Goal: Information Seeking & Learning: Learn about a topic

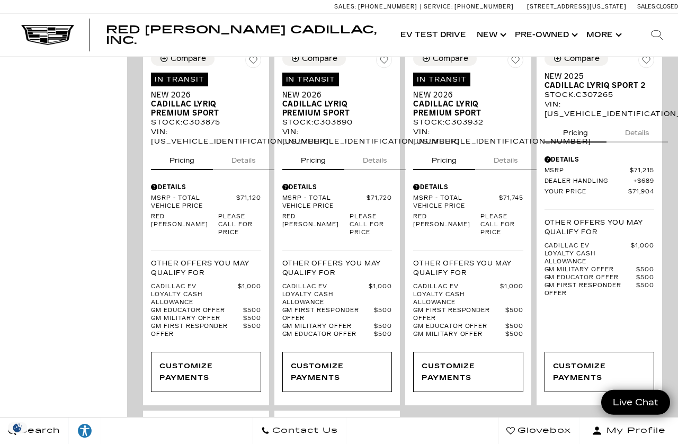
scroll to position [2264, 0]
click at [575, 90] on span "Cadillac LYRIQ Sport 2" at bounding box center [596, 85] width 102 height 9
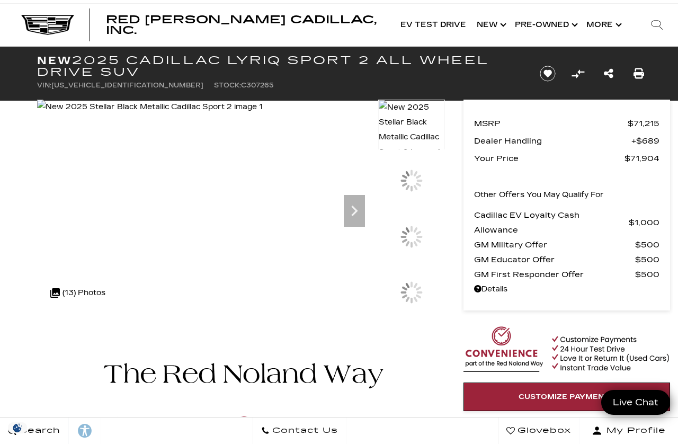
click at [418, 212] on div at bounding box center [411, 184] width 67 height 56
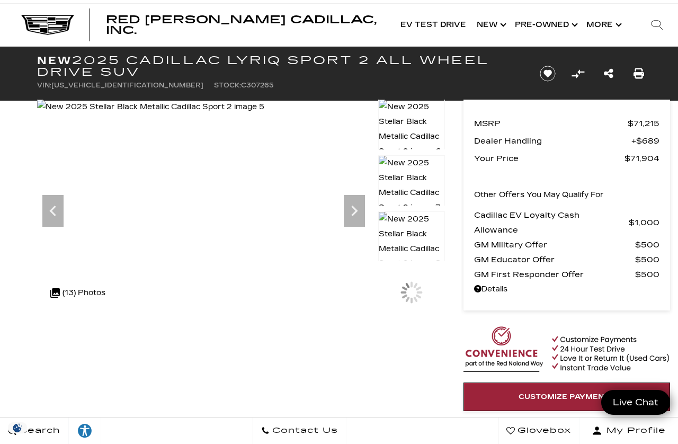
click at [413, 182] on img at bounding box center [411, 185] width 67 height 60
click at [420, 247] on div at bounding box center [412, 236] width 22 height 22
click at [413, 175] on img at bounding box center [411, 185] width 67 height 60
click at [416, 288] on img at bounding box center [411, 305] width 67 height 75
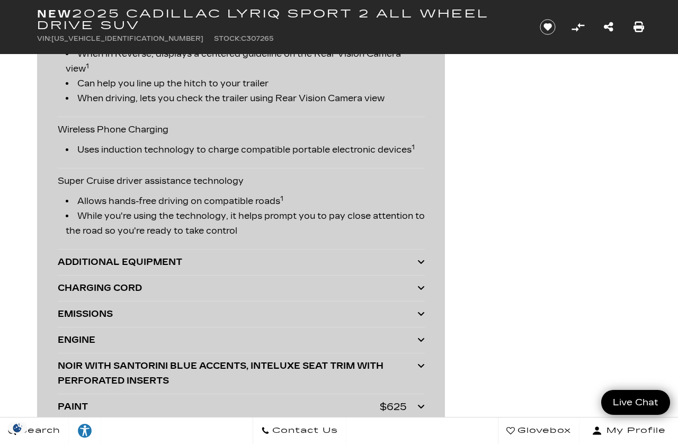
scroll to position [2928, 0]
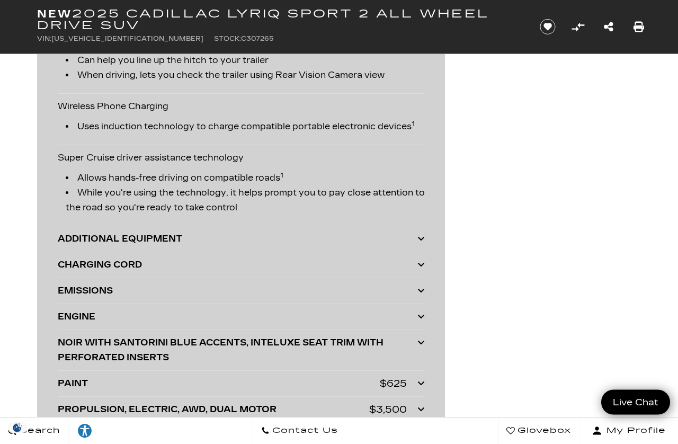
click at [420, 243] on icon at bounding box center [420, 238] width 7 height 8
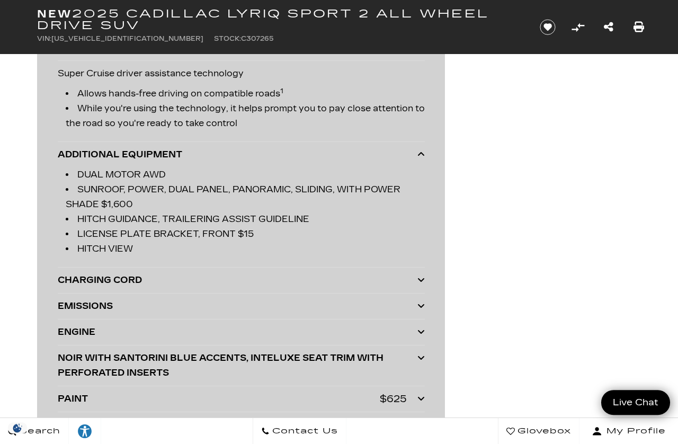
scroll to position [3013, 0]
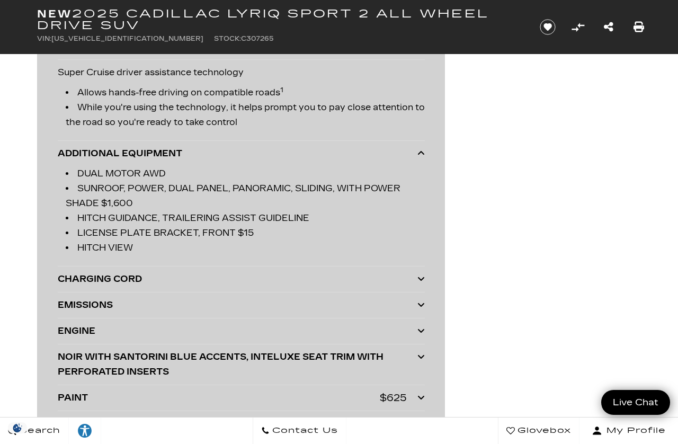
click at [421, 287] on div at bounding box center [420, 279] width 7 height 15
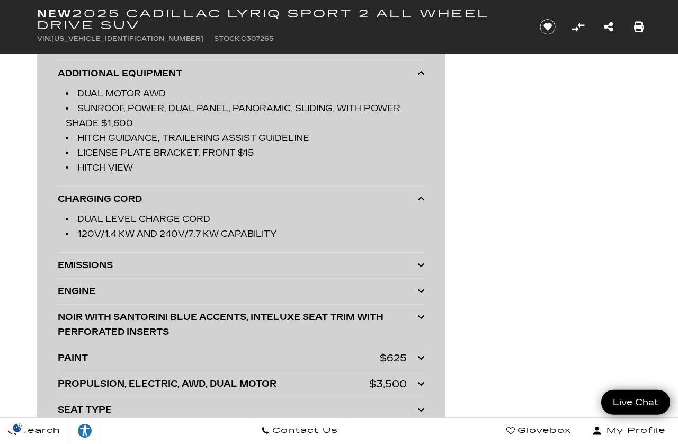
scroll to position [3094, 0]
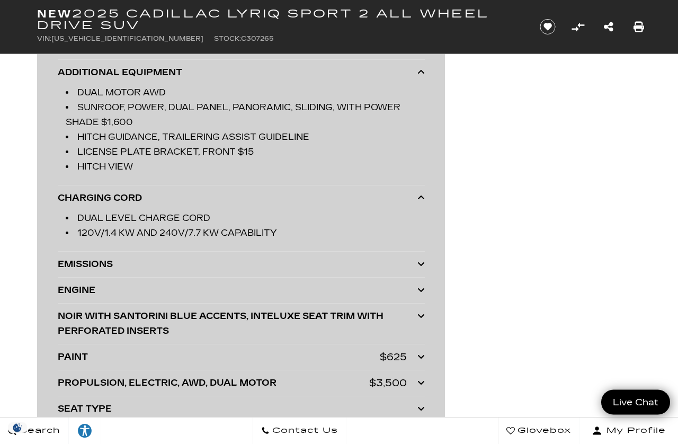
click at [419, 298] on div at bounding box center [420, 290] width 7 height 15
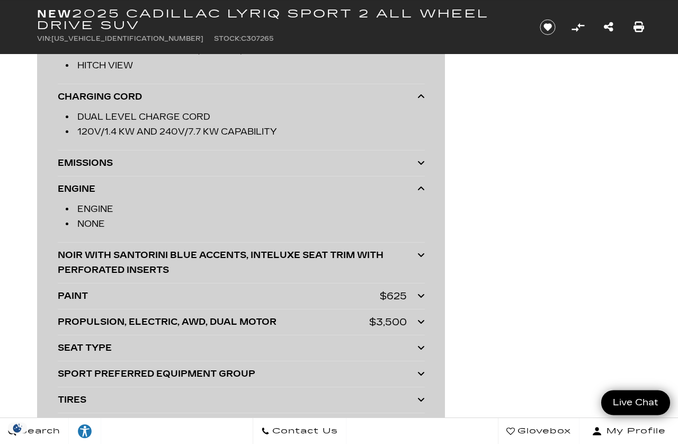
scroll to position [3241, 0]
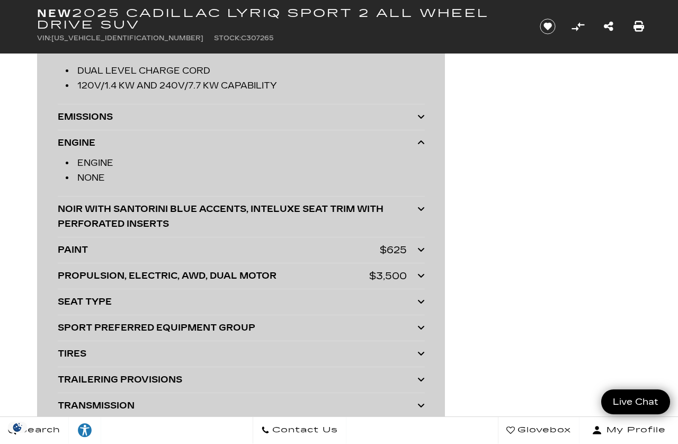
click at [421, 336] on div at bounding box center [420, 328] width 7 height 15
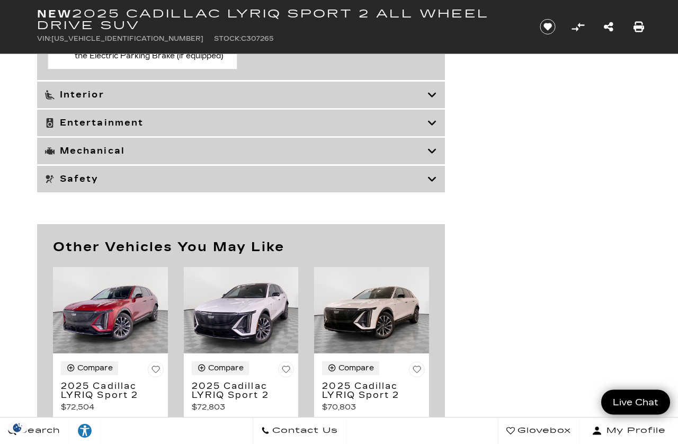
scroll to position [5429, 0]
click at [433, 164] on div "Mechanical" at bounding box center [241, 150] width 408 height 26
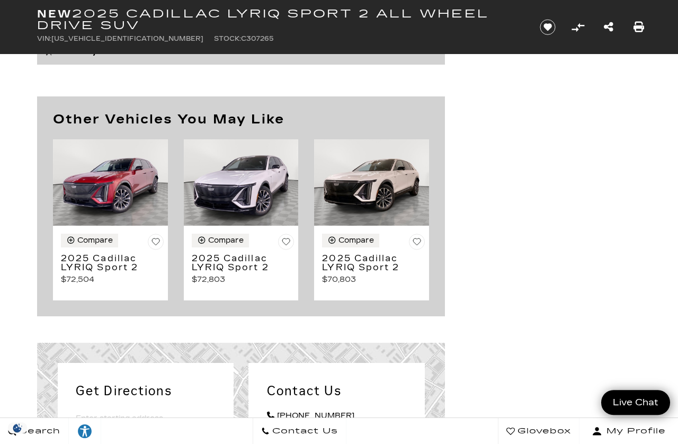
scroll to position [4879, 0]
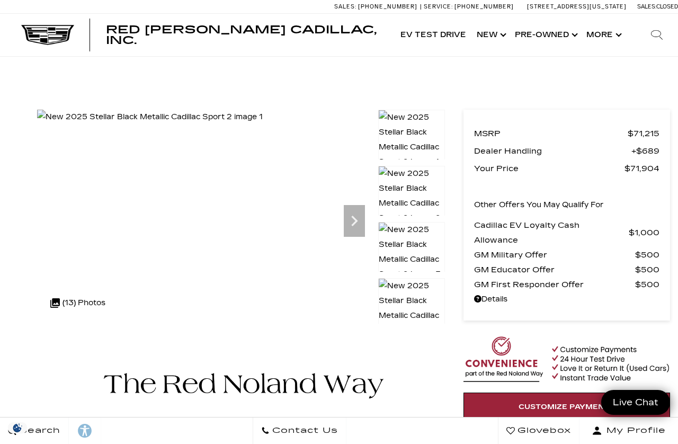
scroll to position [4723, 0]
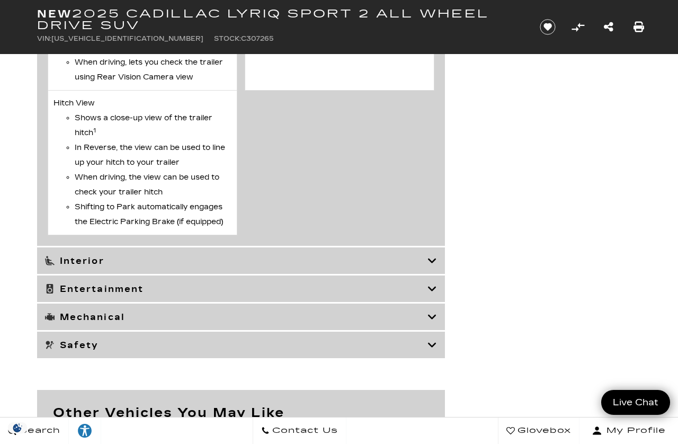
click at [434, 322] on icon at bounding box center [433, 317] width 10 height 11
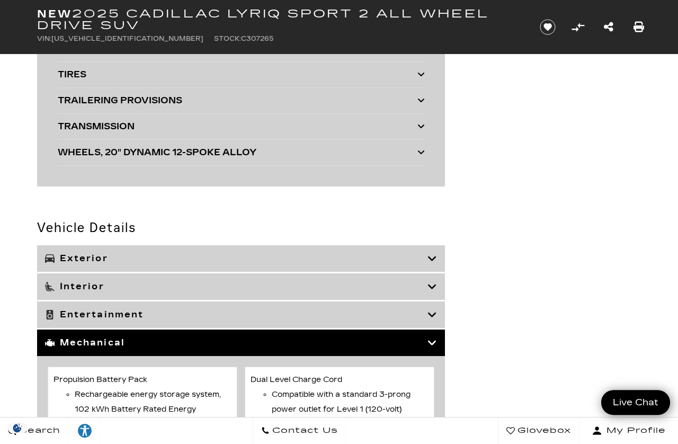
scroll to position [3342, 0]
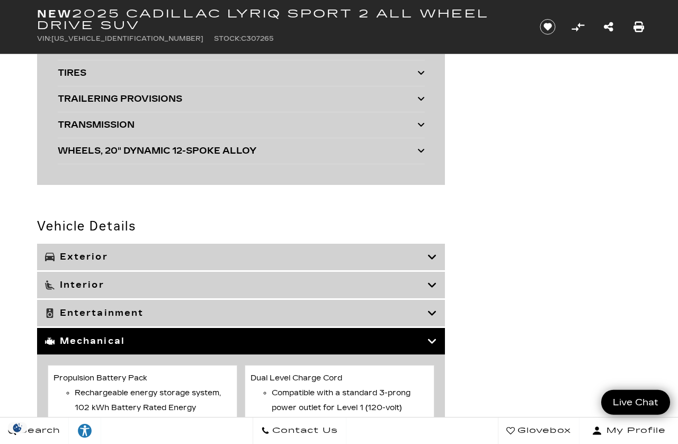
click at [434, 346] on icon at bounding box center [433, 341] width 10 height 11
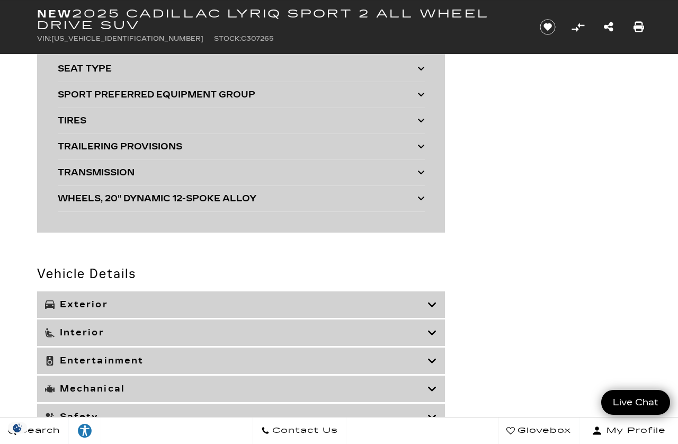
scroll to position [3294, 0]
click at [435, 363] on icon at bounding box center [433, 361] width 10 height 11
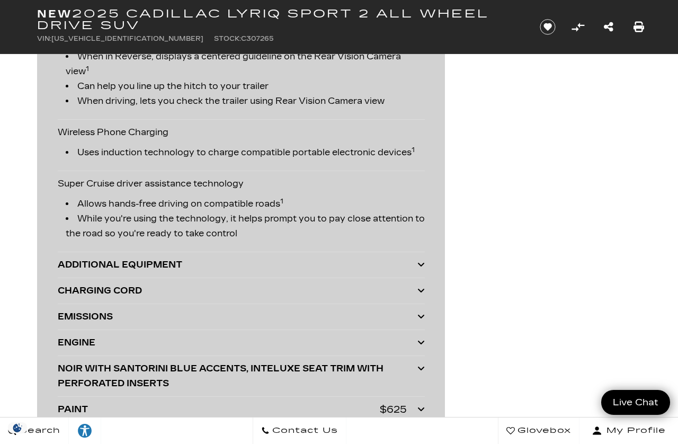
scroll to position [2903, 0]
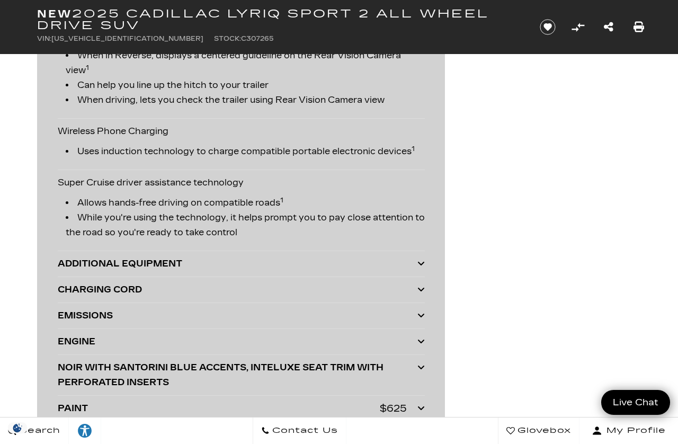
click at [419, 349] on div at bounding box center [420, 341] width 7 height 15
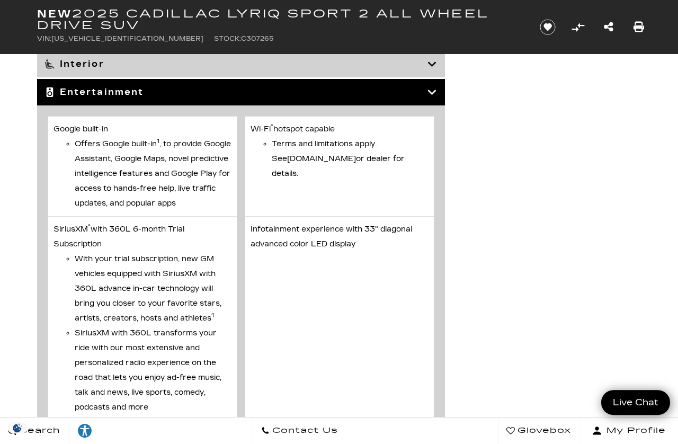
scroll to position [3585, 0]
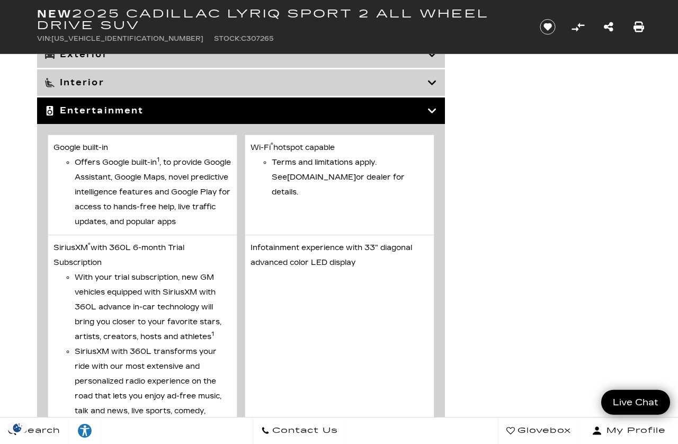
click at [430, 112] on icon at bounding box center [433, 110] width 10 height 11
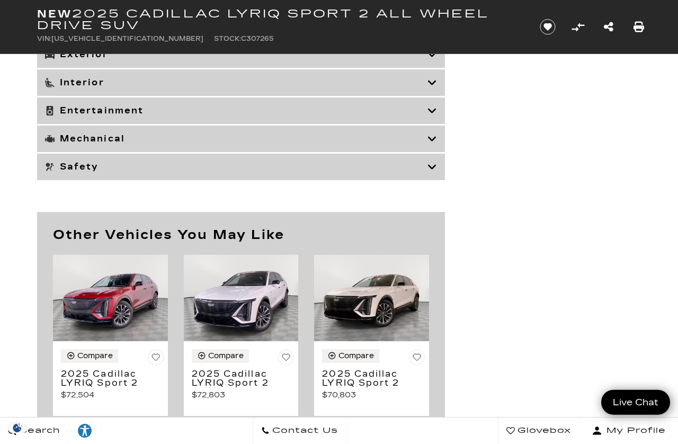
scroll to position [3585, 0]
click at [423, 143] on h3 "Mechanical" at bounding box center [236, 138] width 383 height 11
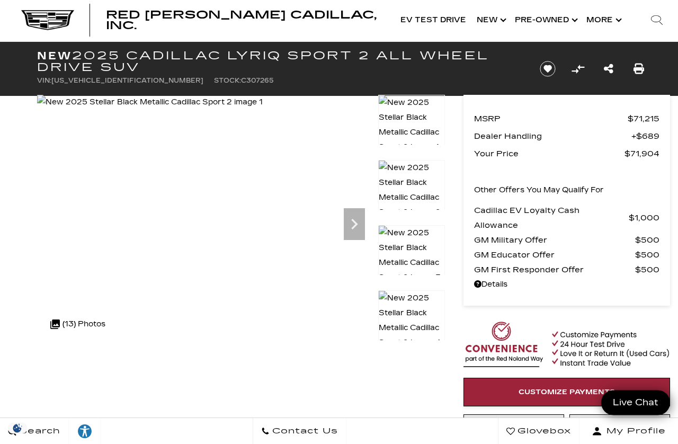
scroll to position [0, 0]
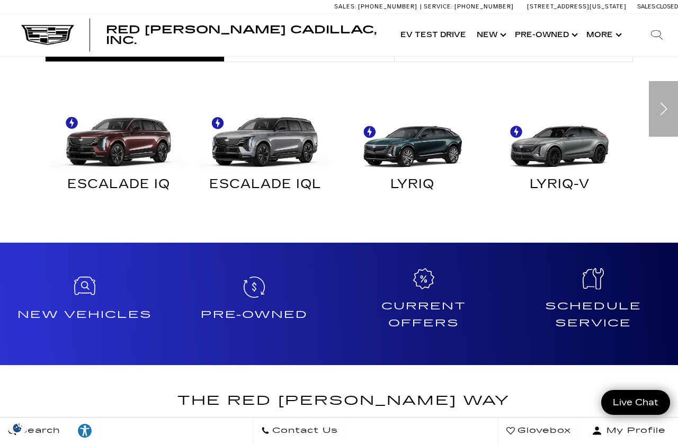
click at [567, 180] on div "LYRIQ-V" at bounding box center [559, 187] width 131 height 14
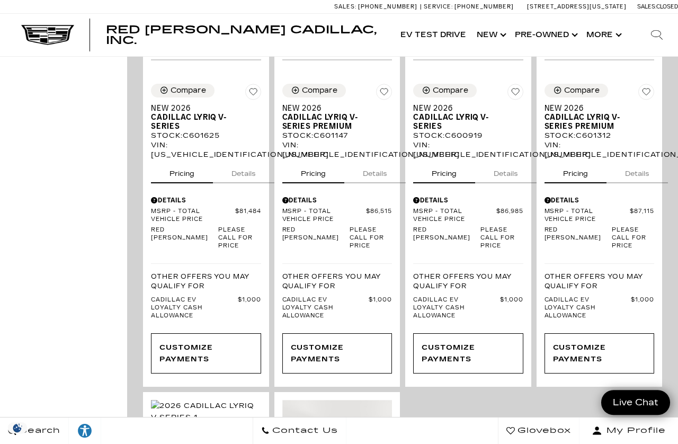
scroll to position [677, 0]
click at [306, 131] on span "Cadillac LYRIQ V-Series Premium" at bounding box center [333, 122] width 102 height 18
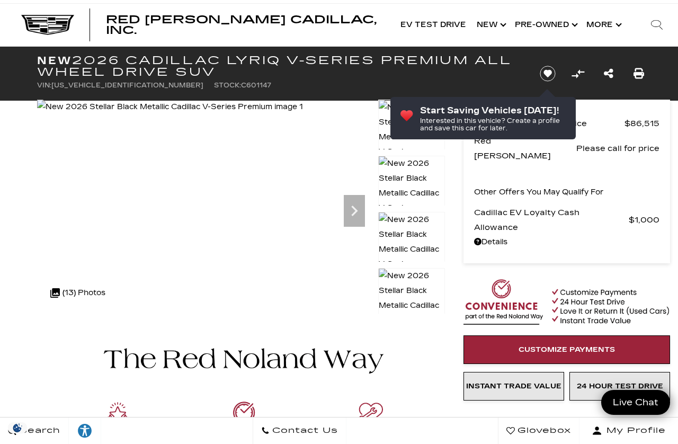
scroll to position [10, 0]
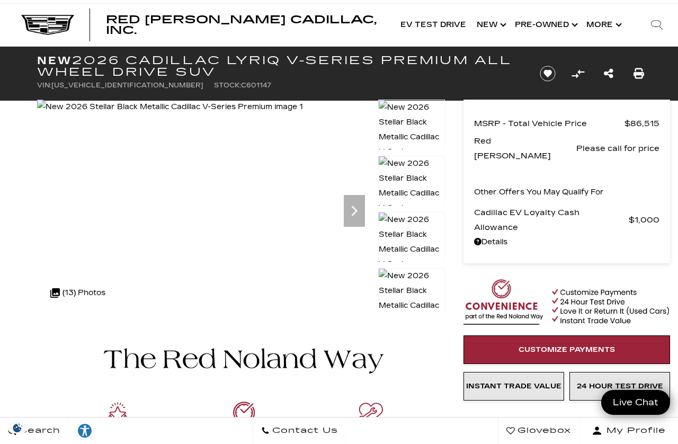
click at [420, 324] on div at bounding box center [411, 352] width 67 height 56
click at [530, 185] on p "Other Offers You May Qualify For" at bounding box center [539, 192] width 130 height 15
click at [413, 380] on div at bounding box center [411, 405] width 67 height 50
click at [425, 238] on img at bounding box center [411, 256] width 67 height 90
click at [417, 283] on img at bounding box center [411, 313] width 67 height 90
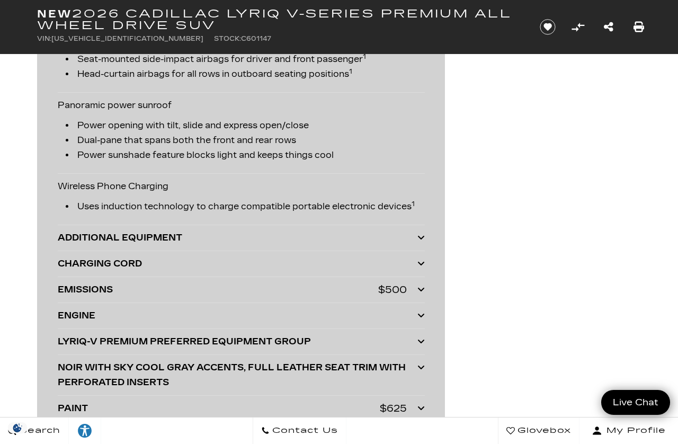
scroll to position [2547, 0]
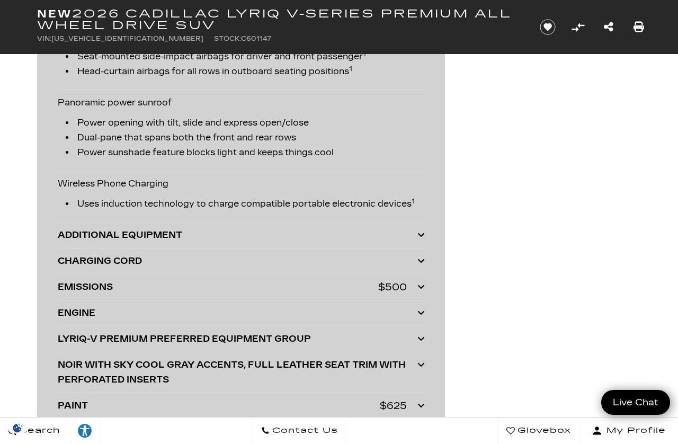
click at [70, 235] on div "ADDITIONAL EQUIPMENT" at bounding box center [238, 235] width 360 height 15
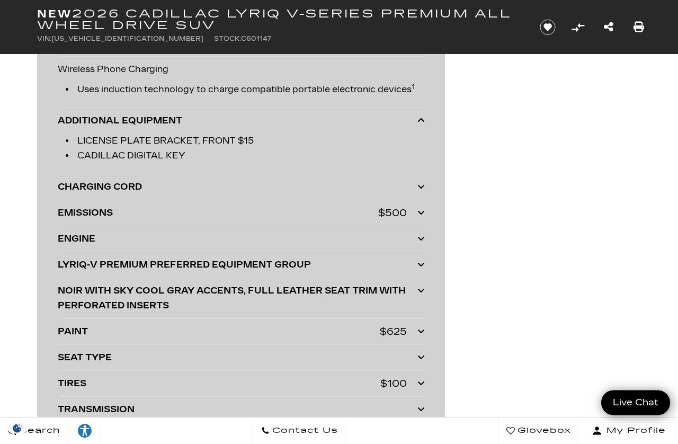
scroll to position [2676, 0]
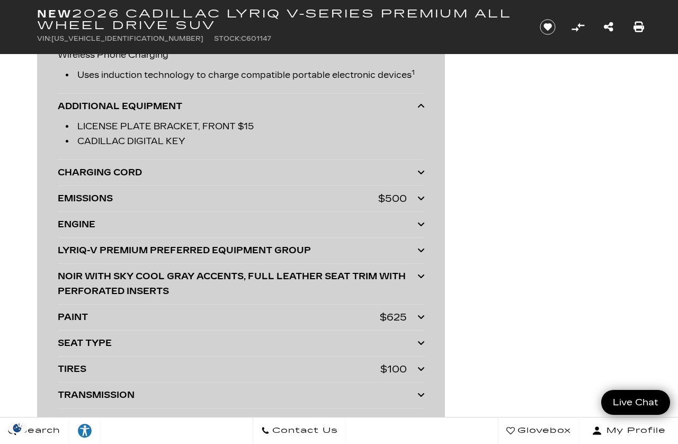
click at [73, 230] on div "ENGINE" at bounding box center [238, 224] width 360 height 15
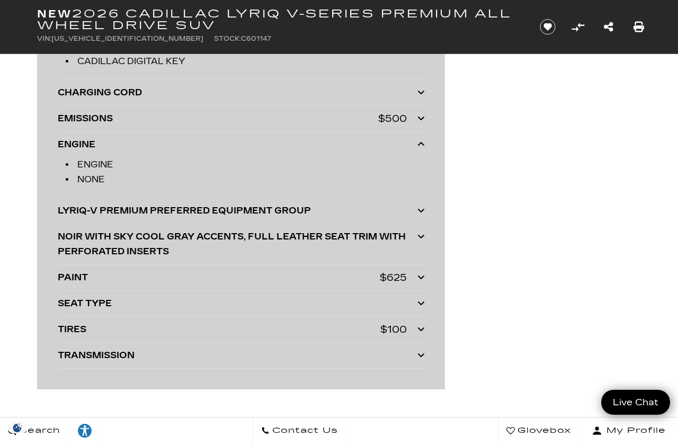
scroll to position [2759, 0]
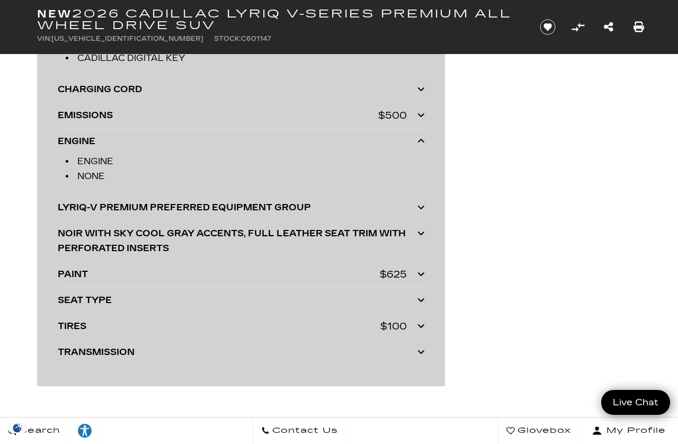
click at [94, 215] on div "LYRIQ-V PREMIUM PREFERRED EQUIPMENT GROUP" at bounding box center [238, 207] width 360 height 15
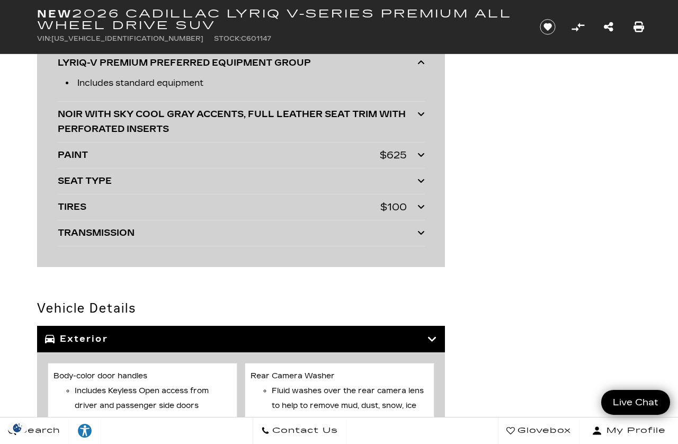
scroll to position [2905, 0]
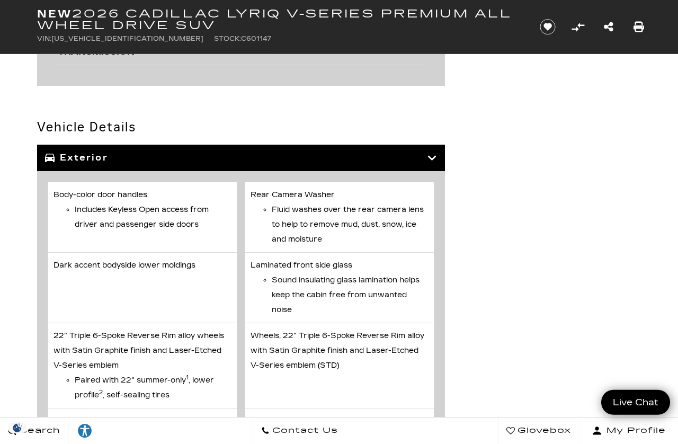
click at [430, 161] on icon at bounding box center [433, 158] width 10 height 11
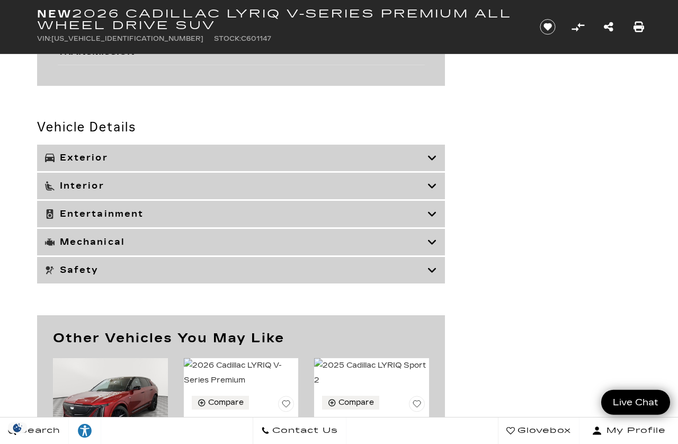
scroll to position [3085, 0]
click at [434, 243] on icon at bounding box center [433, 241] width 10 height 11
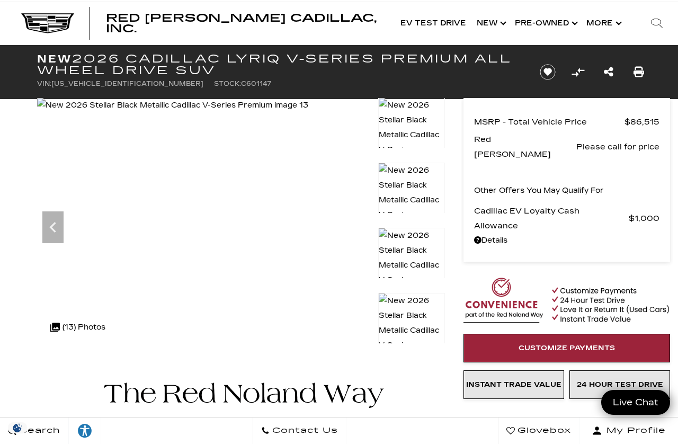
scroll to position [12, 0]
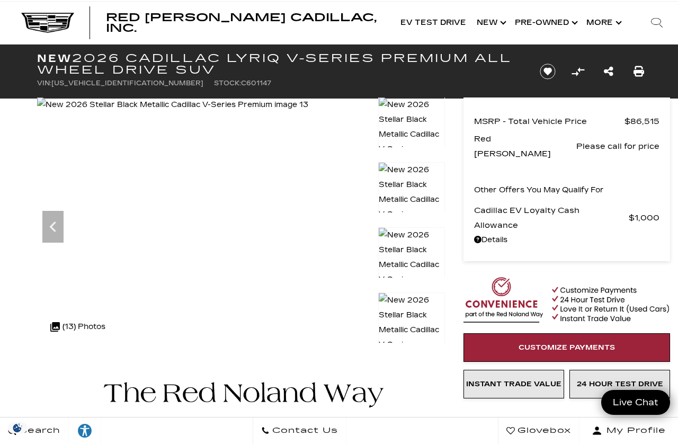
click at [420, 122] on img at bounding box center [411, 142] width 67 height 90
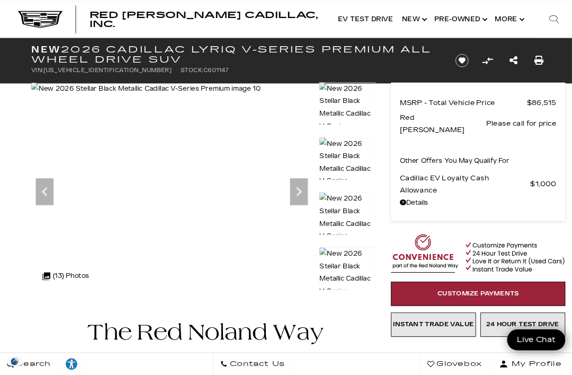
scroll to position [12, 0]
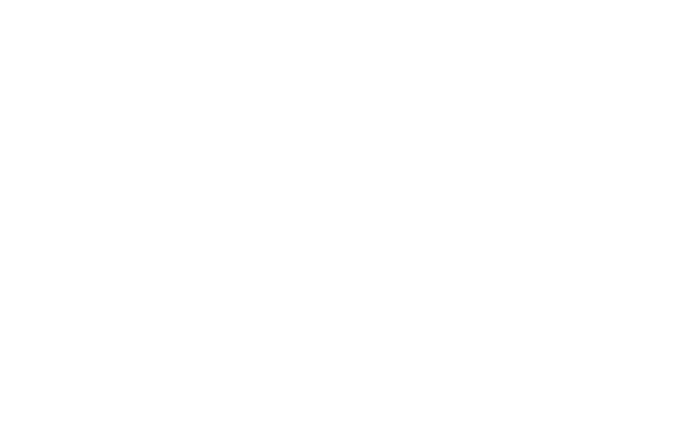
click at [168, 113] on img at bounding box center [173, 105] width 272 height 15
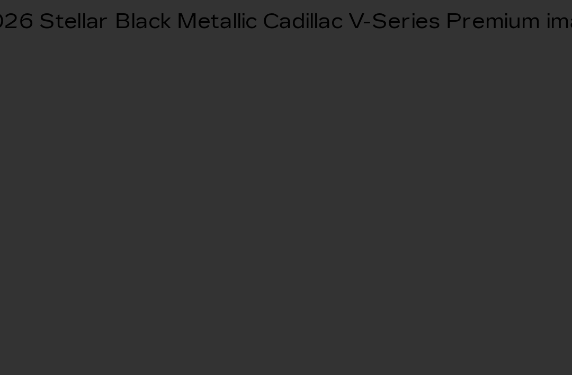
scroll to position [0, 0]
